Goal: Task Accomplishment & Management: Manage account settings

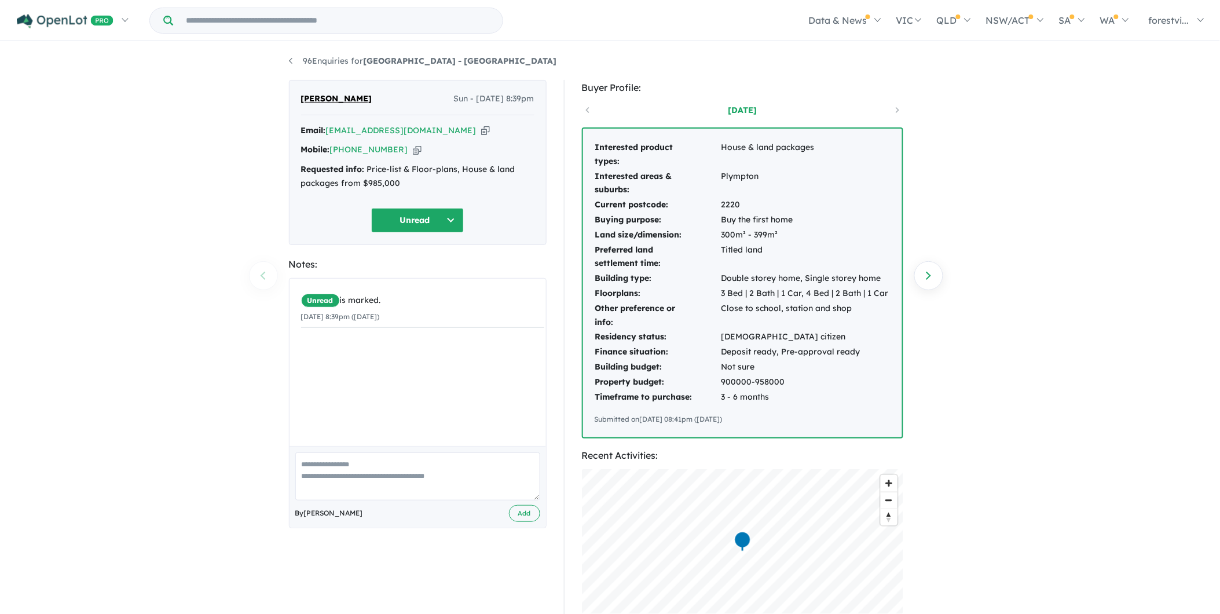
click at [326, 129] on strong "Email:" at bounding box center [313, 130] width 25 height 10
drag, startPoint x: 327, startPoint y: 128, endPoint x: 452, endPoint y: 130, distance: 124.5
click at [452, 130] on div "Email: [EMAIL_ADDRESS][DOMAIN_NAME] Copied!" at bounding box center [417, 131] width 233 height 14
copy div "[EMAIL_ADDRESS][DOMAIN_NAME]"
click at [975, 420] on div "96 Enquiries for [GEOGRAPHIC_DATA] - [GEOGRAPHIC_DATA] Previous enquiry Next en…" at bounding box center [610, 329] width 1220 height 573
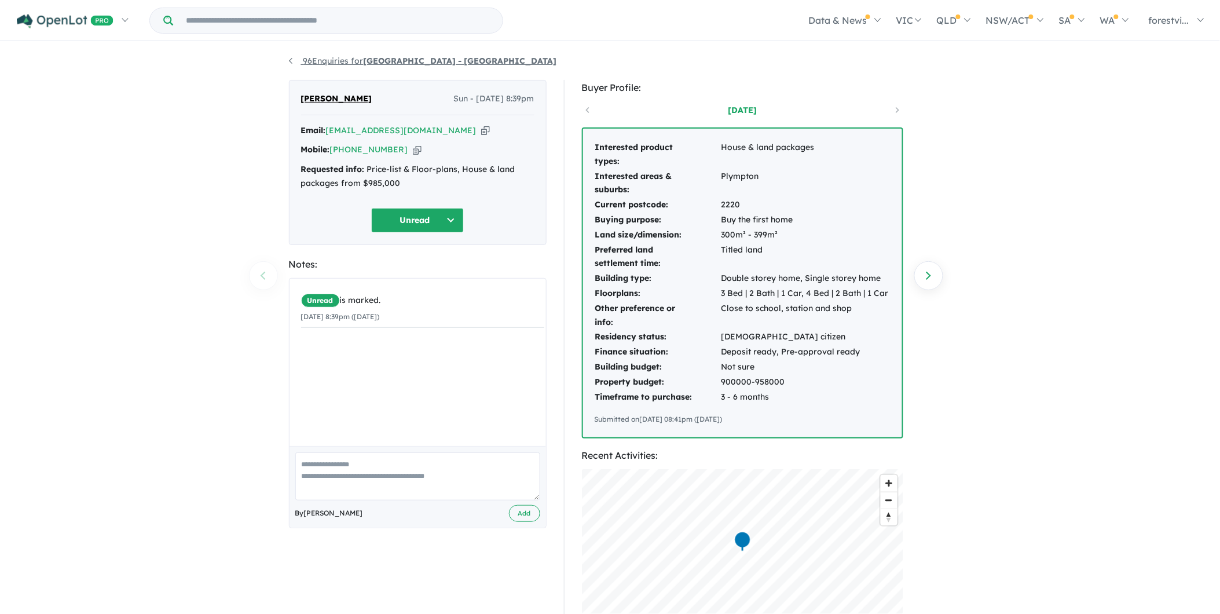
click at [357, 61] on link "96 Enquiries for [GEOGRAPHIC_DATA] - [GEOGRAPHIC_DATA]" at bounding box center [423, 61] width 268 height 10
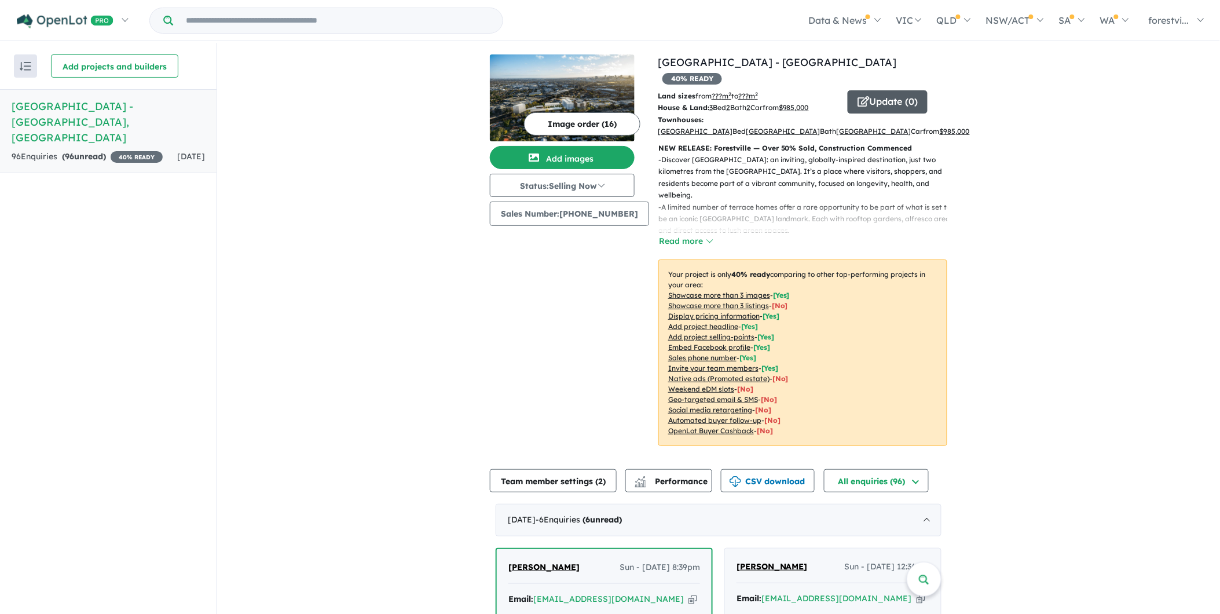
click at [886, 90] on button "Update ( 0 )" at bounding box center [888, 101] width 80 height 23
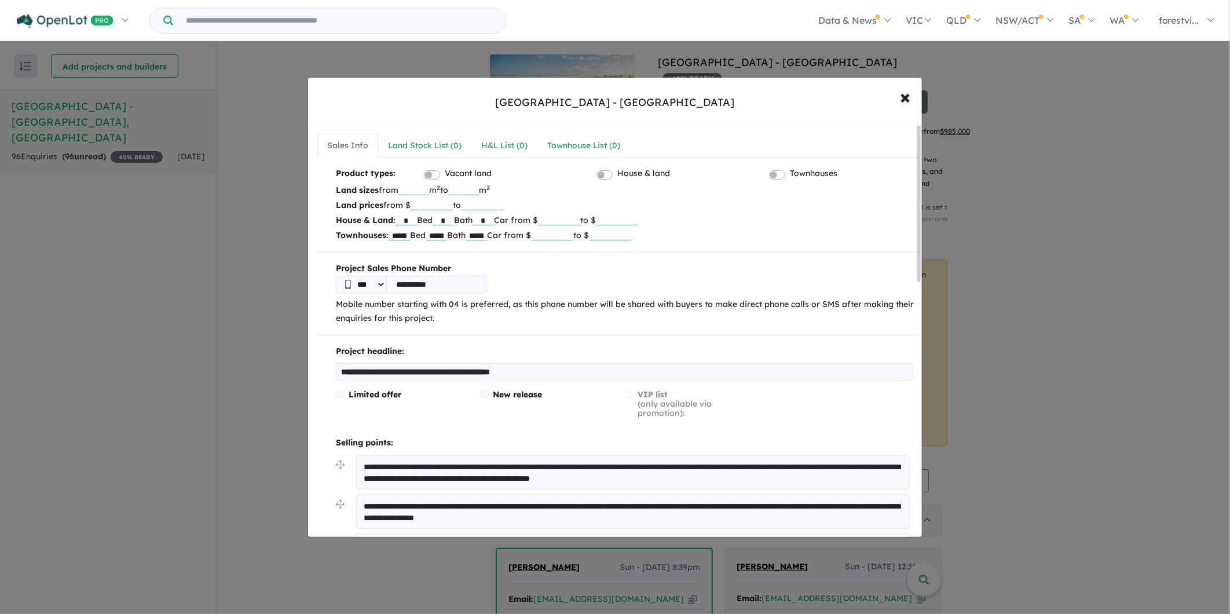
click at [425, 191] on input "number" at bounding box center [413, 190] width 31 height 12
click at [790, 175] on label "Townhouses" at bounding box center [813, 174] width 47 height 14
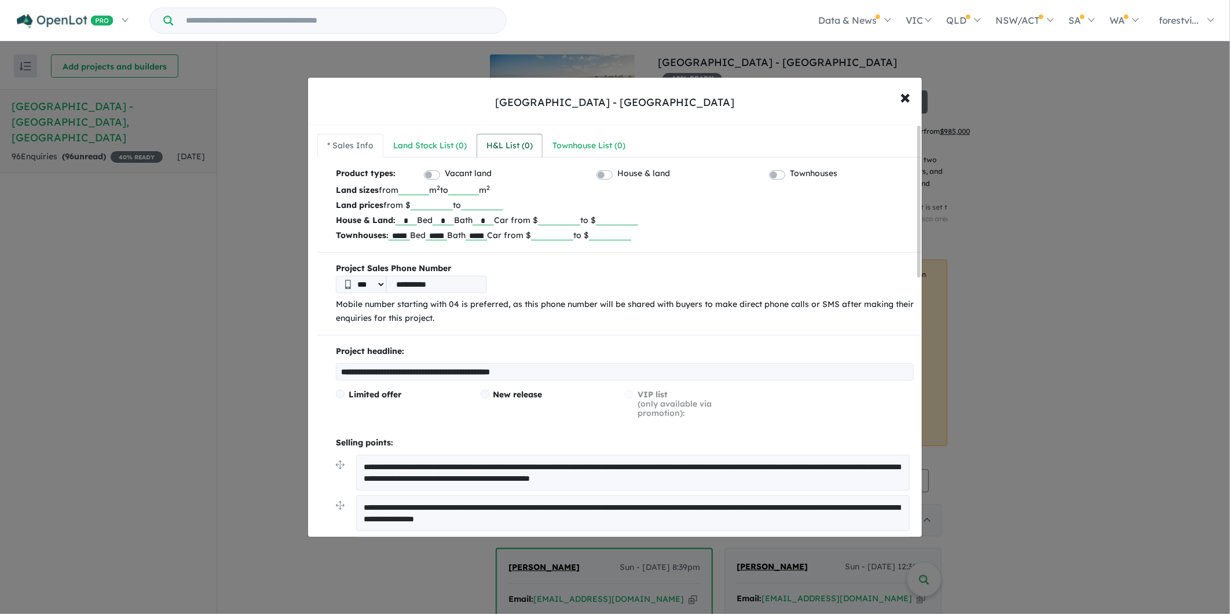
click at [529, 144] on div "H&L List ( 0 )" at bounding box center [510, 146] width 46 height 14
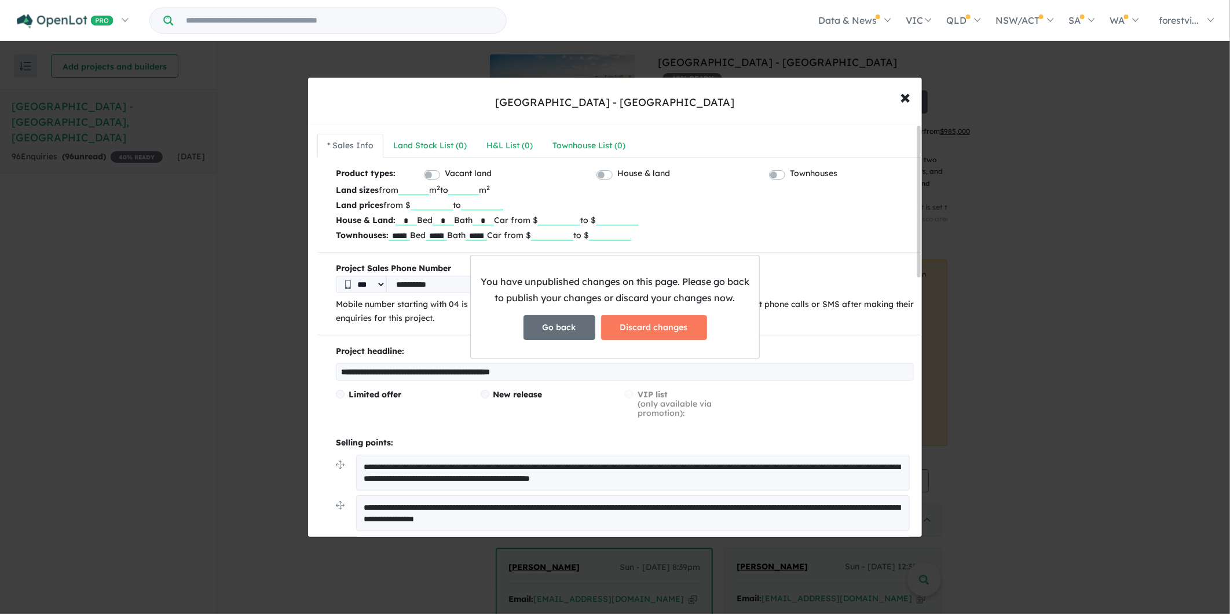
click at [577, 327] on button "Go back" at bounding box center [560, 327] width 72 height 25
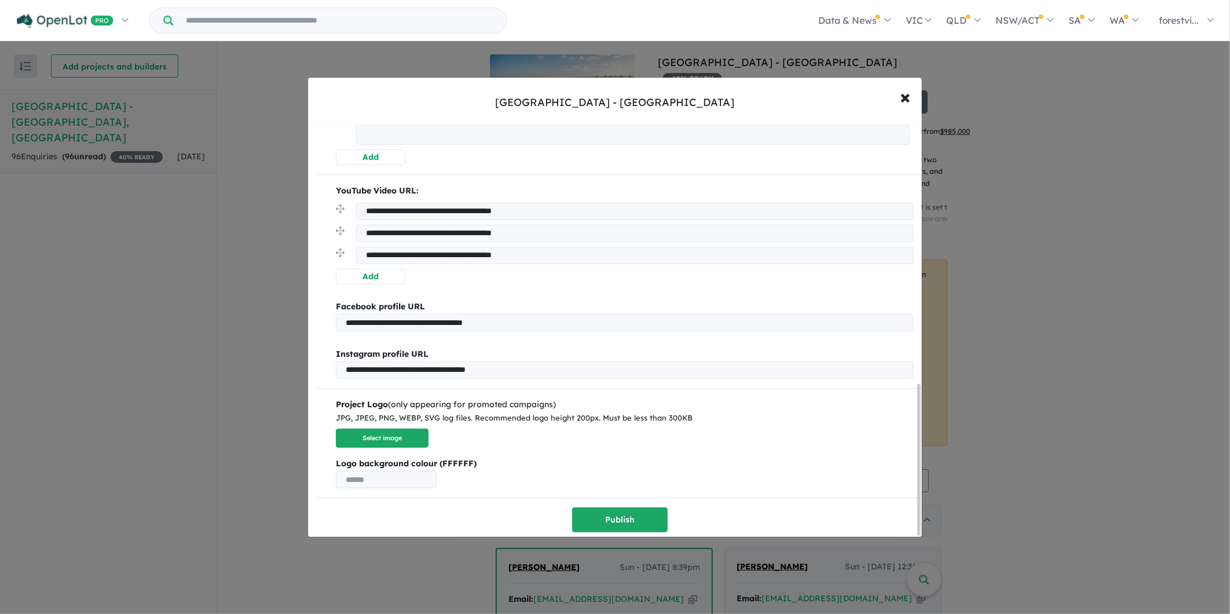
scroll to position [715, 0]
click at [635, 513] on button "Publish" at bounding box center [620, 519] width 96 height 25
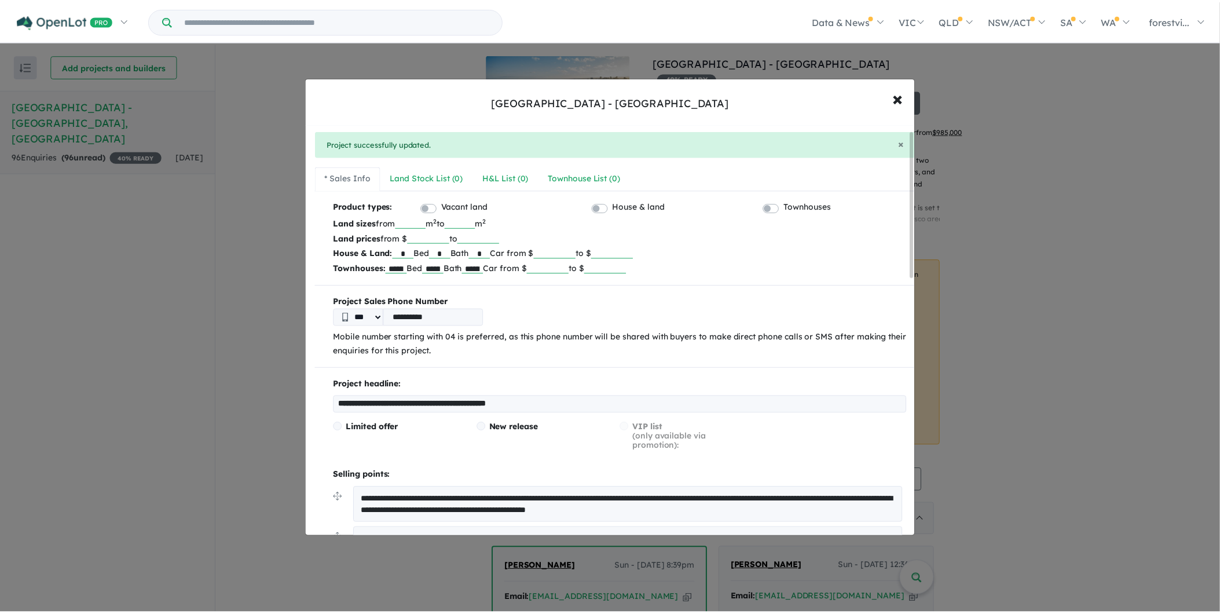
scroll to position [0, 0]
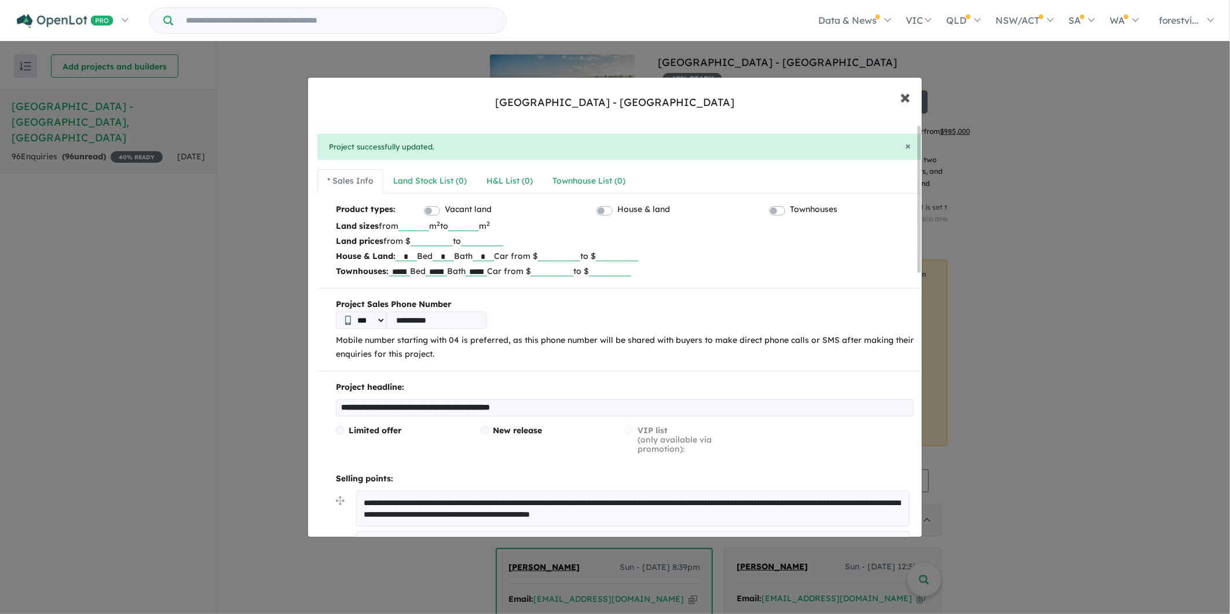
click at [904, 96] on span "×" at bounding box center [905, 96] width 10 height 25
